Goal: Information Seeking & Learning: Learn about a topic

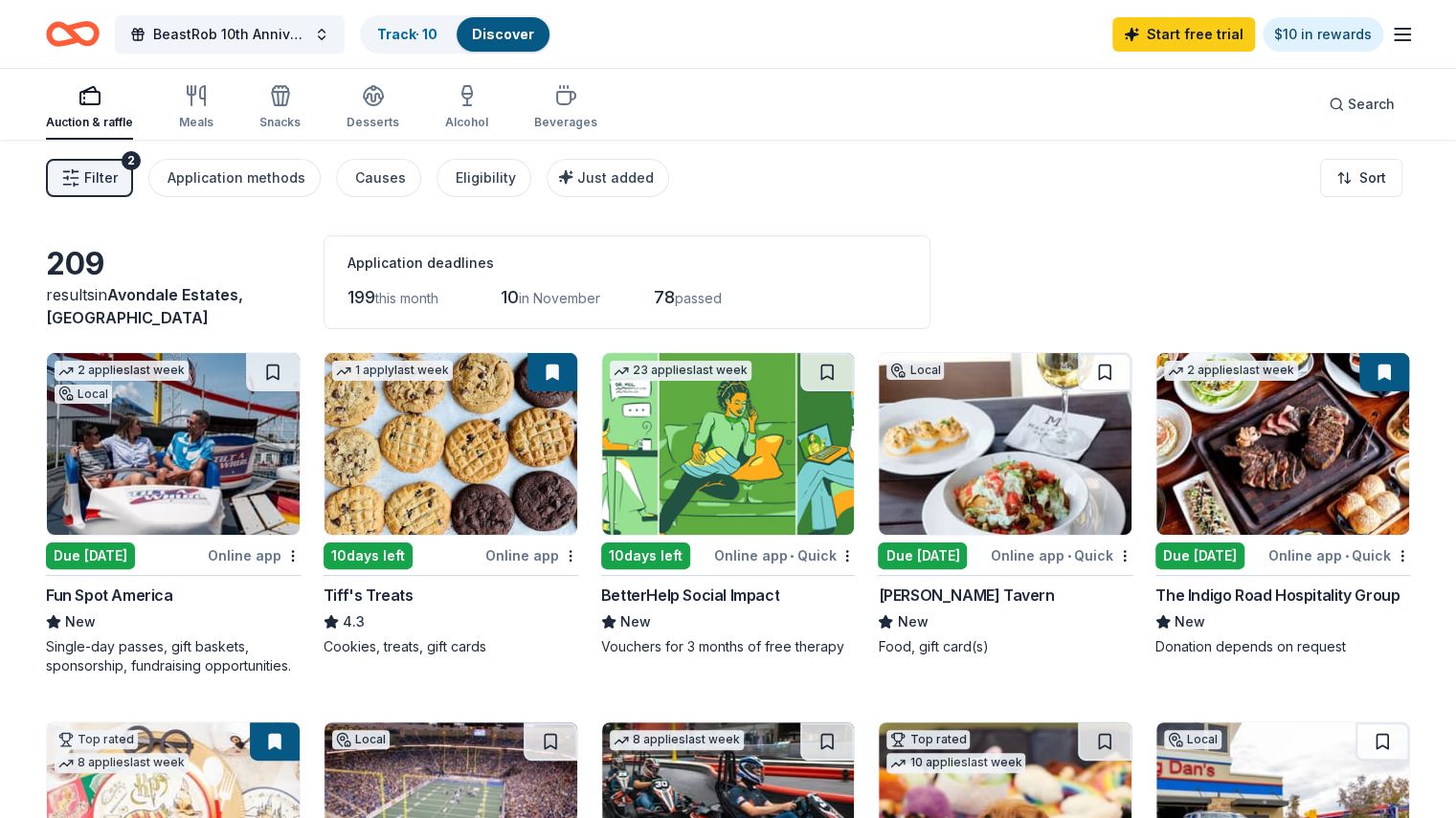
click at [102, 99] on icon "button" at bounding box center [90, 96] width 23 height 23
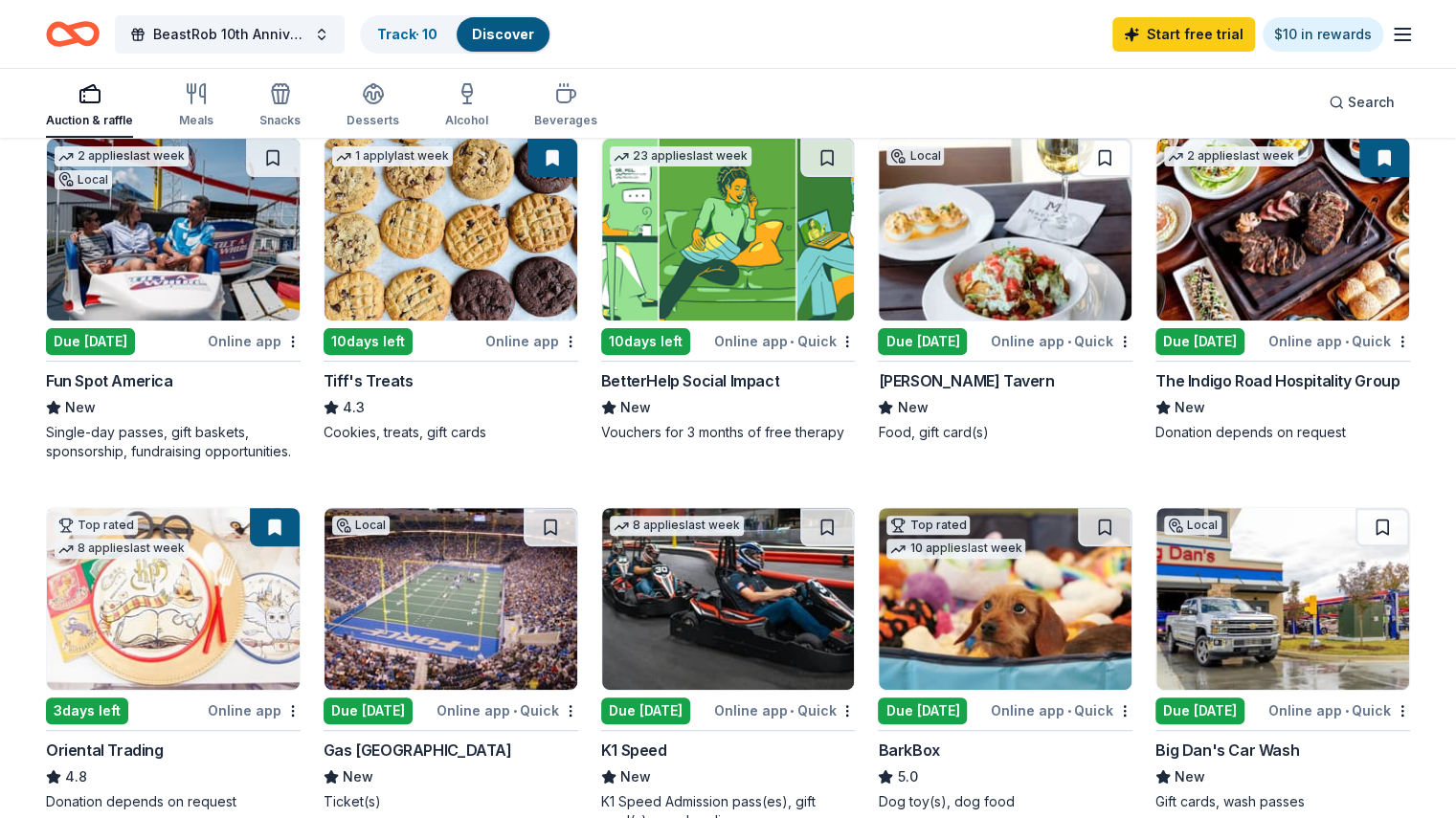
scroll to position [192, 0]
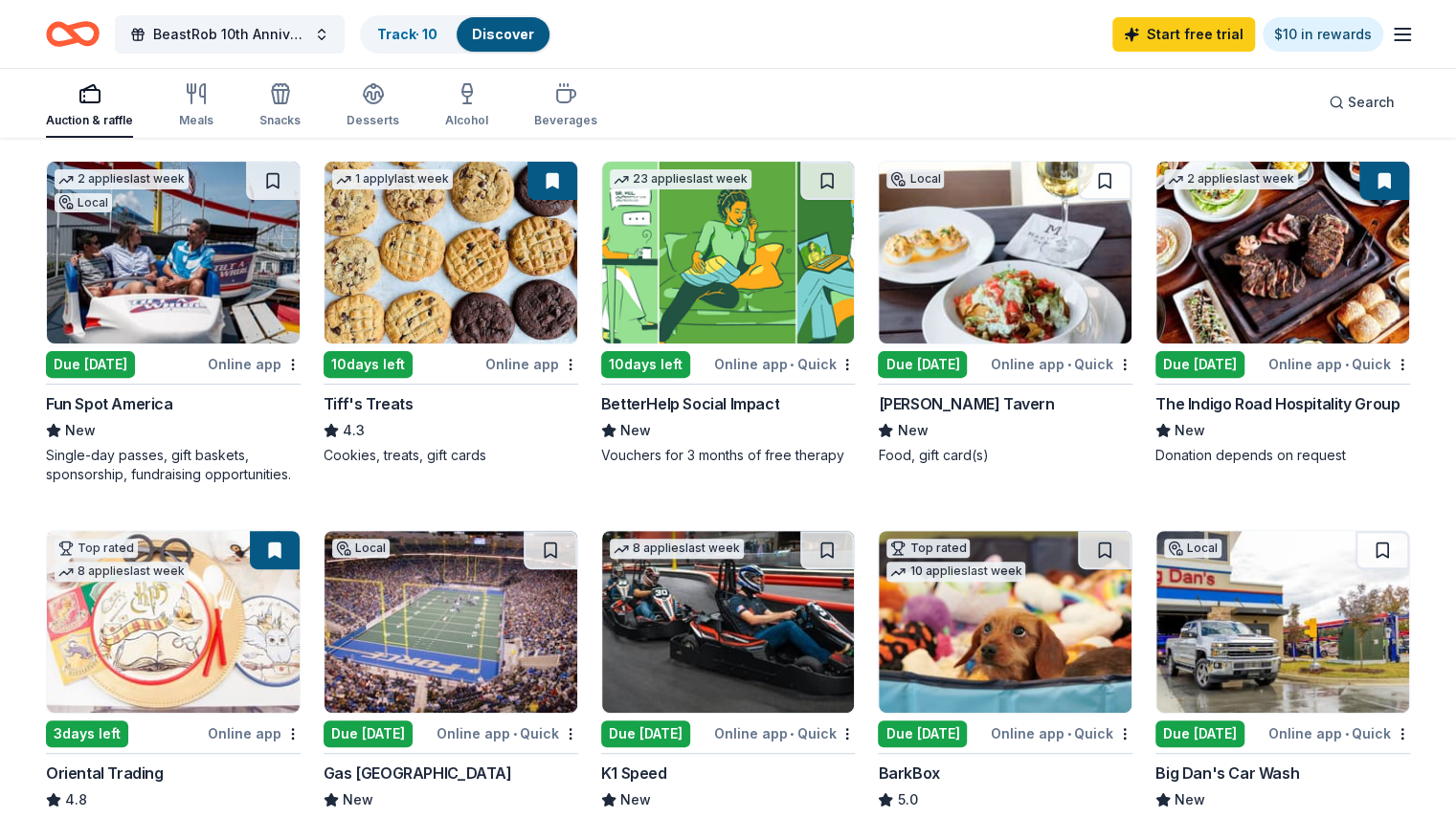
click at [510, 313] on img at bounding box center [451, 253] width 253 height 182
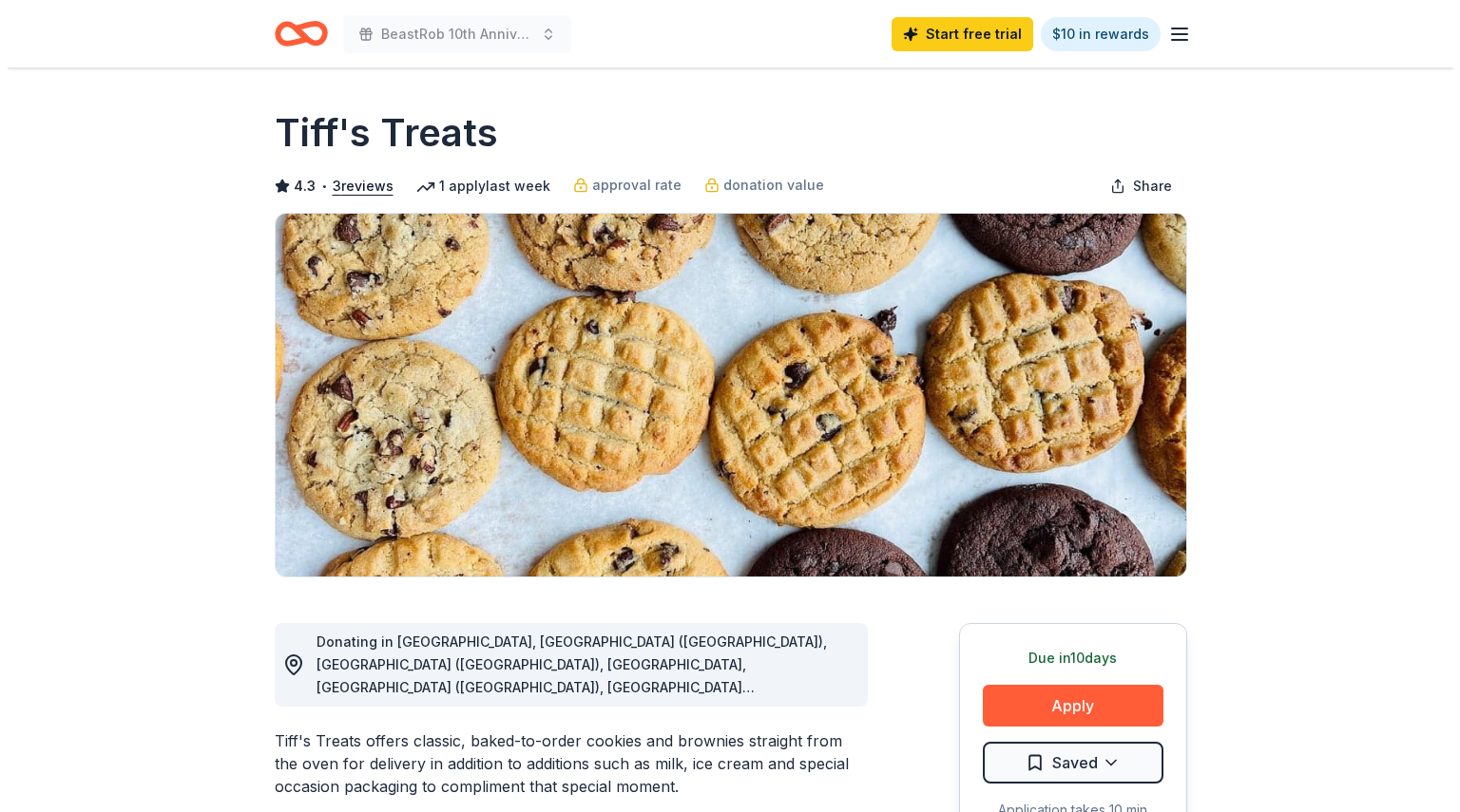
scroll to position [380, 0]
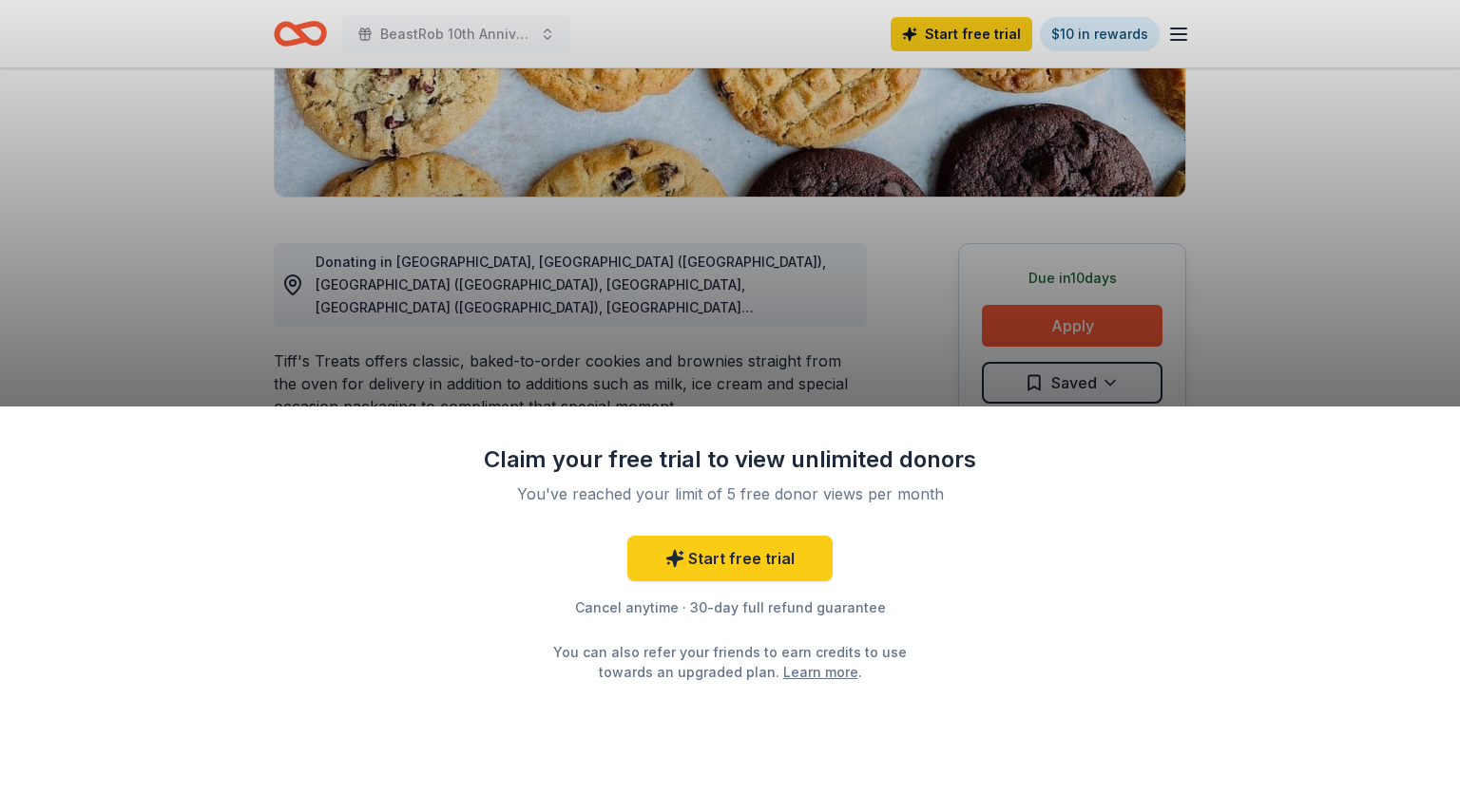
click at [1273, 304] on div "Claim your free trial to view unlimited donors You've reached your limit of 5 f…" at bounding box center [730, 406] width 1460 height 812
click at [1100, 326] on div "Claim your free trial to view unlimited donors You've reached your limit of 5 f…" at bounding box center [730, 406] width 1460 height 812
